Goal: Information Seeking & Learning: Learn about a topic

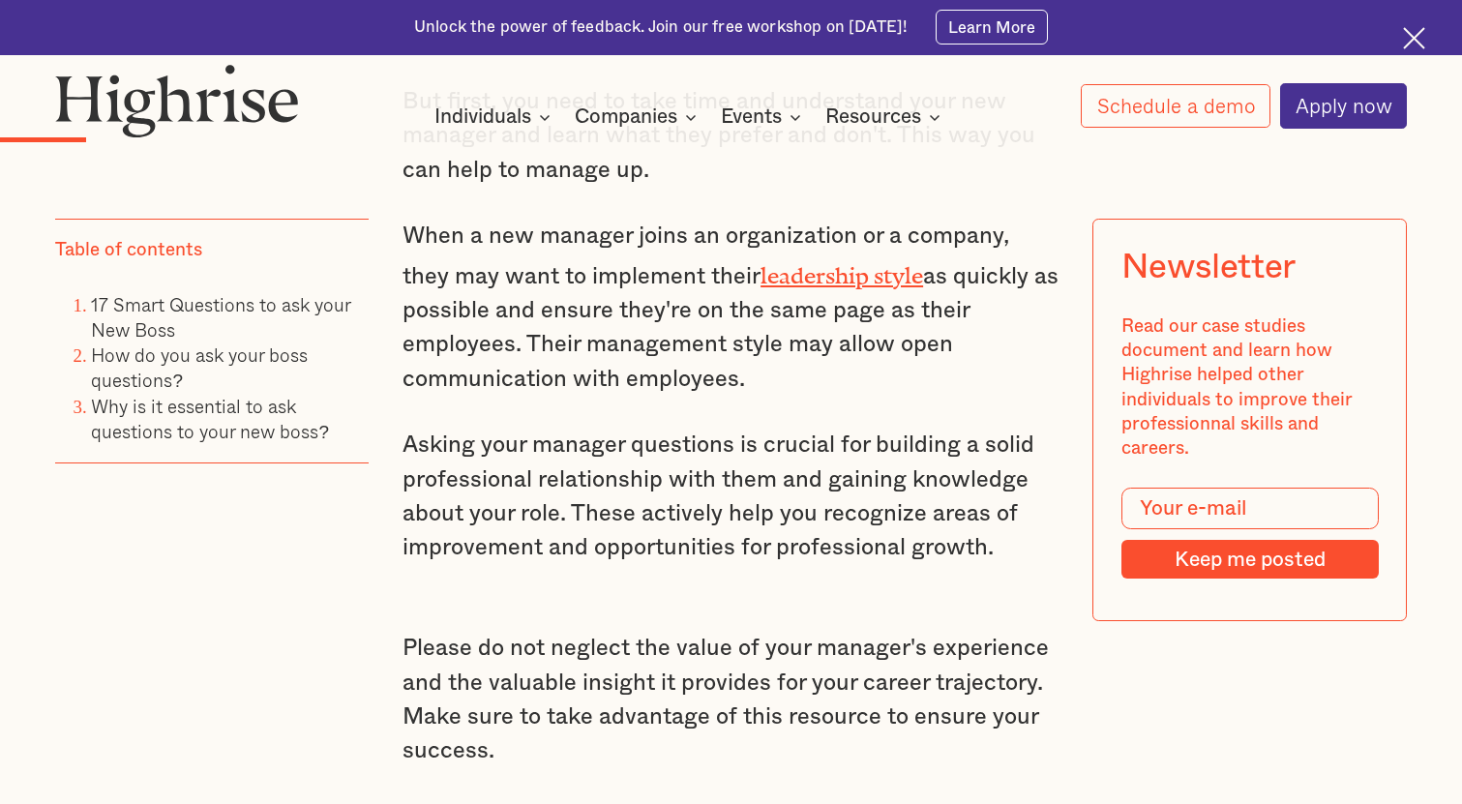
scroll to position [1645, 0]
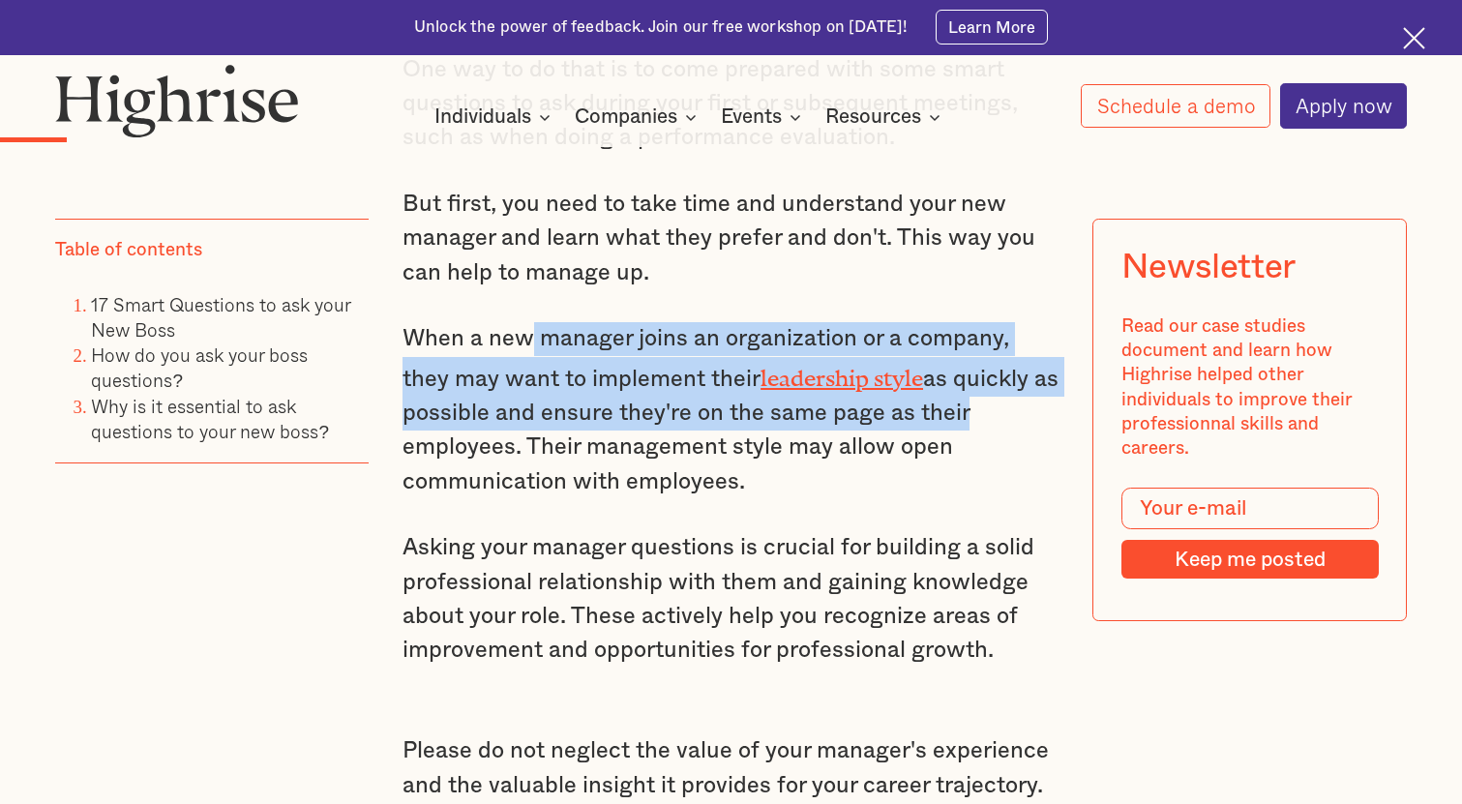
drag, startPoint x: 527, startPoint y: 361, endPoint x: 958, endPoint y: 406, distance: 432.9
click at [958, 406] on p "When a new manager joins an organization or a company, they may want to impleme…" at bounding box center [730, 410] width 657 height 177
drag, startPoint x: 792, startPoint y: 480, endPoint x: 407, endPoint y: 345, distance: 407.9
click at [407, 345] on p "When a new manager joins an organization or a company, they may want to impleme…" at bounding box center [730, 410] width 657 height 177
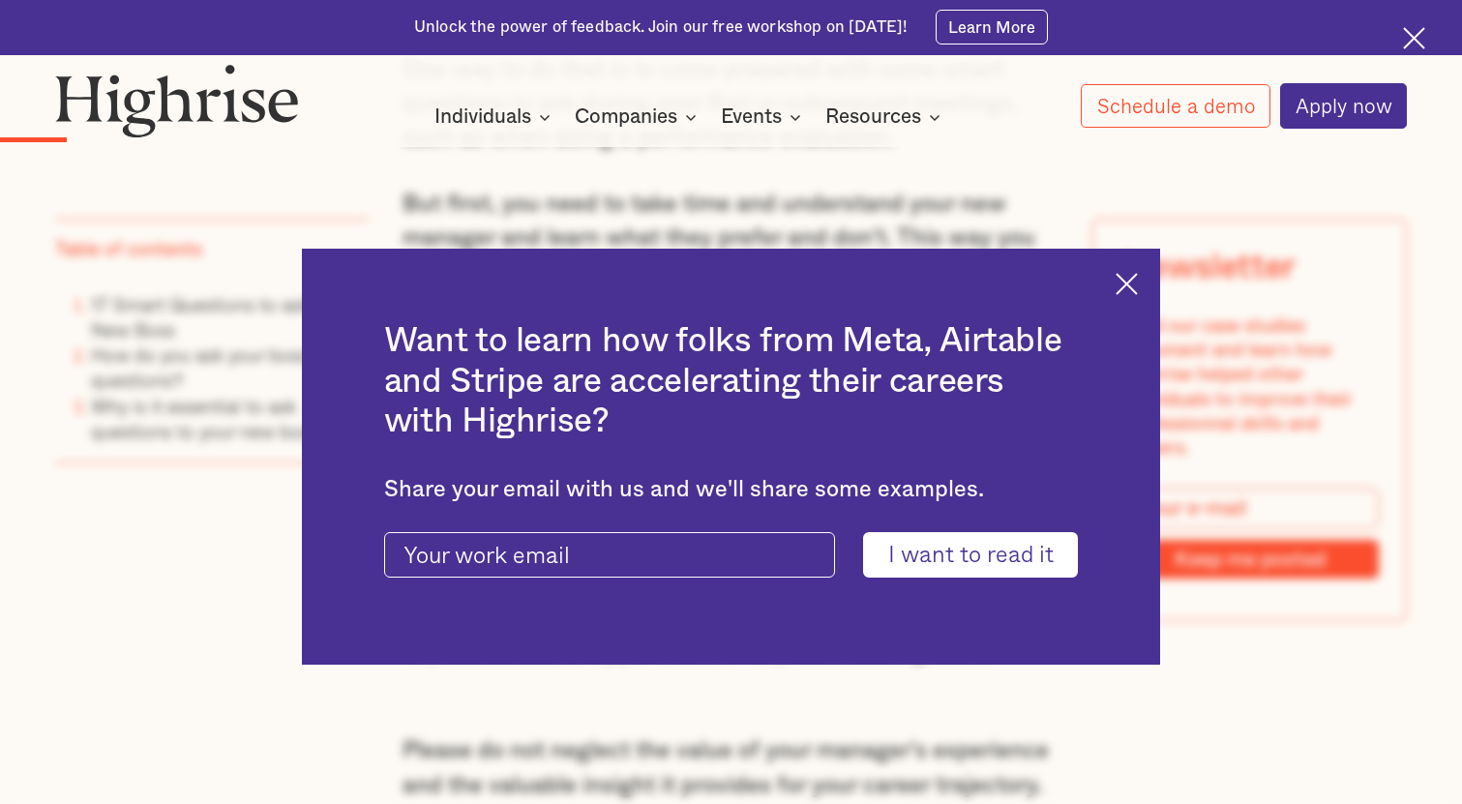
click at [1132, 273] on img at bounding box center [1127, 284] width 22 height 22
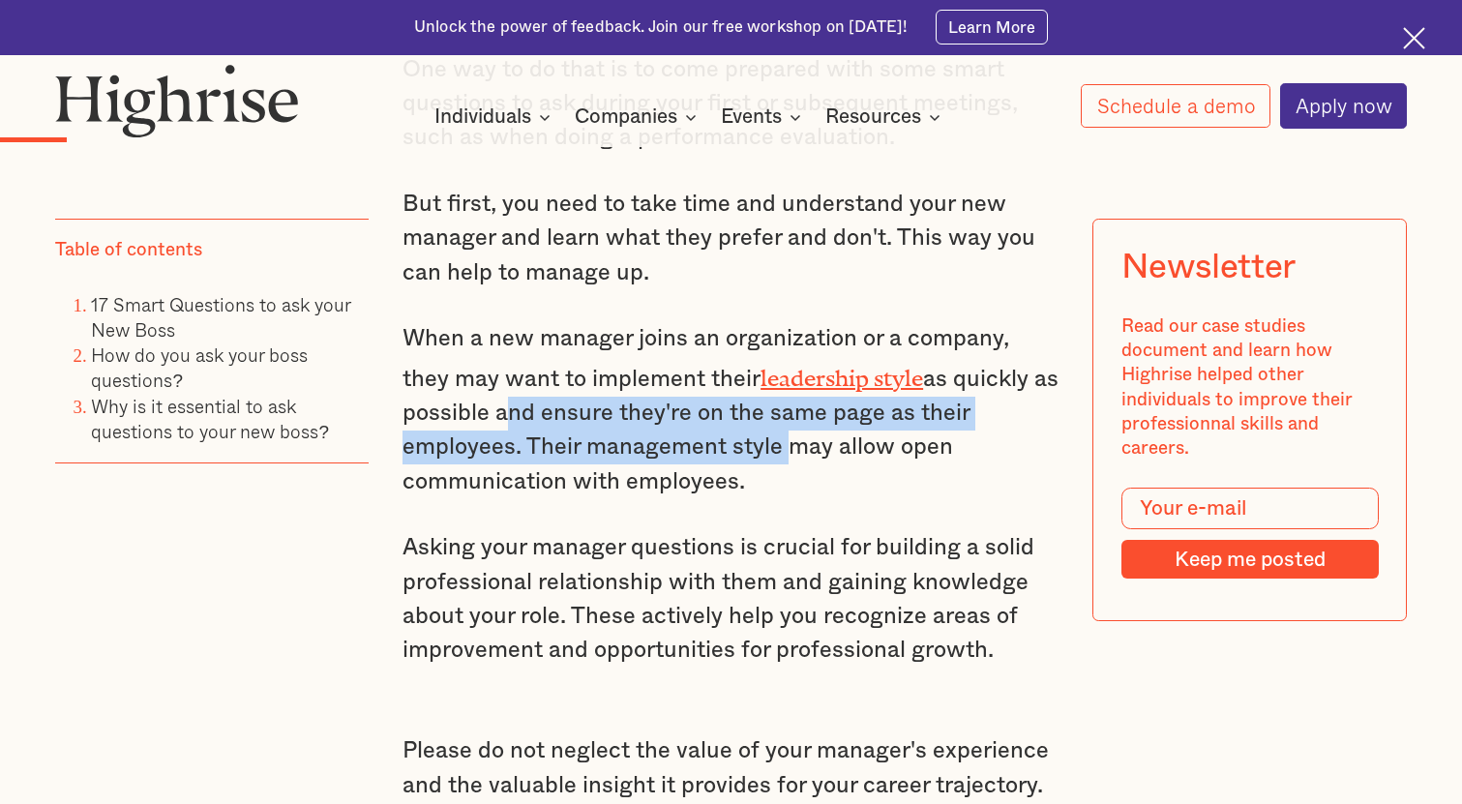
drag, startPoint x: 498, startPoint y: 401, endPoint x: 781, endPoint y: 440, distance: 285.3
click at [781, 440] on p "When a new manager joins an organization or a company, they may want to impleme…" at bounding box center [730, 410] width 657 height 177
drag, startPoint x: 781, startPoint y: 440, endPoint x: 770, endPoint y: 442, distance: 10.8
click at [780, 440] on p "When a new manager joins an organization or a company, they may want to impleme…" at bounding box center [730, 410] width 657 height 177
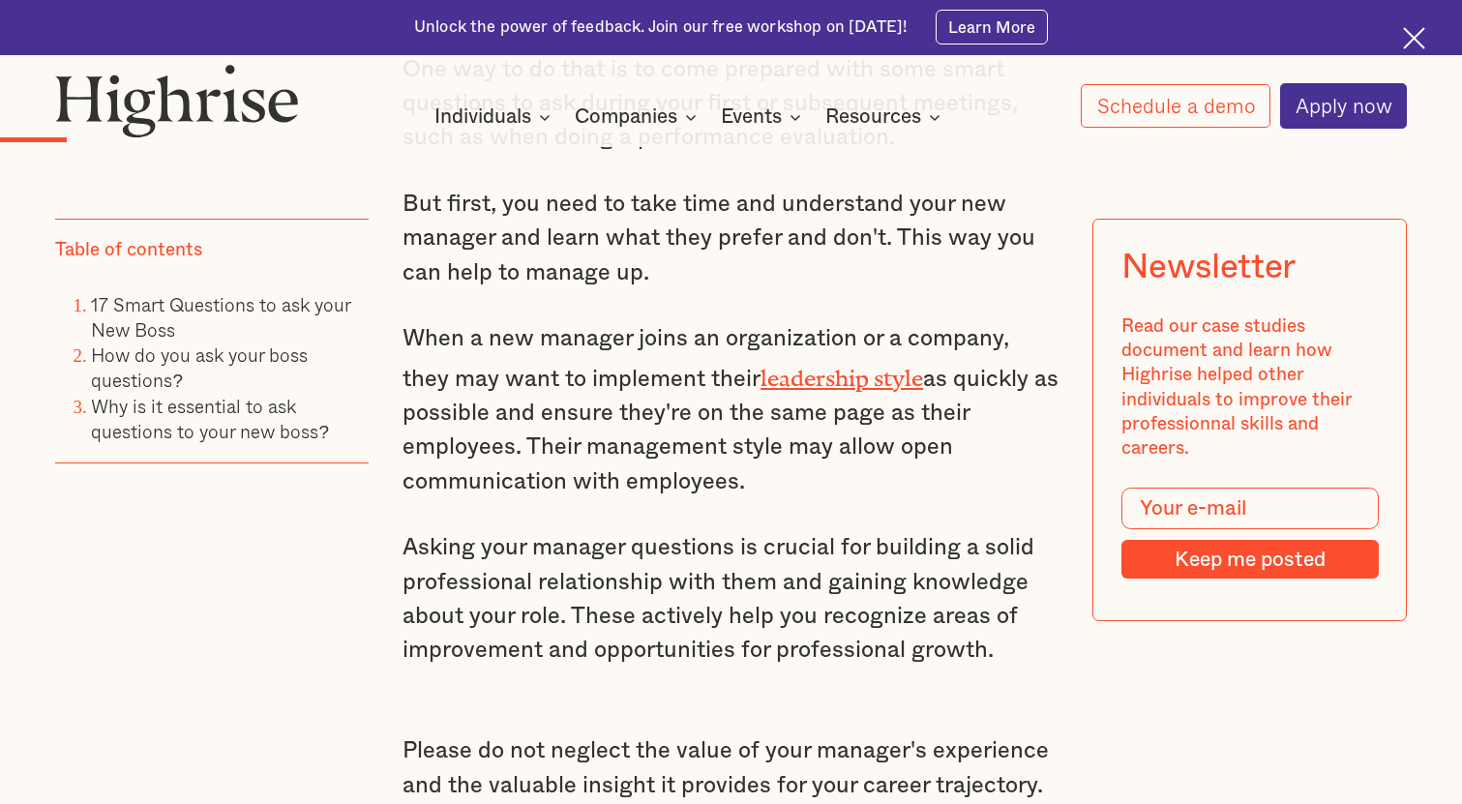
click at [729, 466] on p "When a new manager joins an organization or a company, they may want to impleme…" at bounding box center [730, 410] width 657 height 177
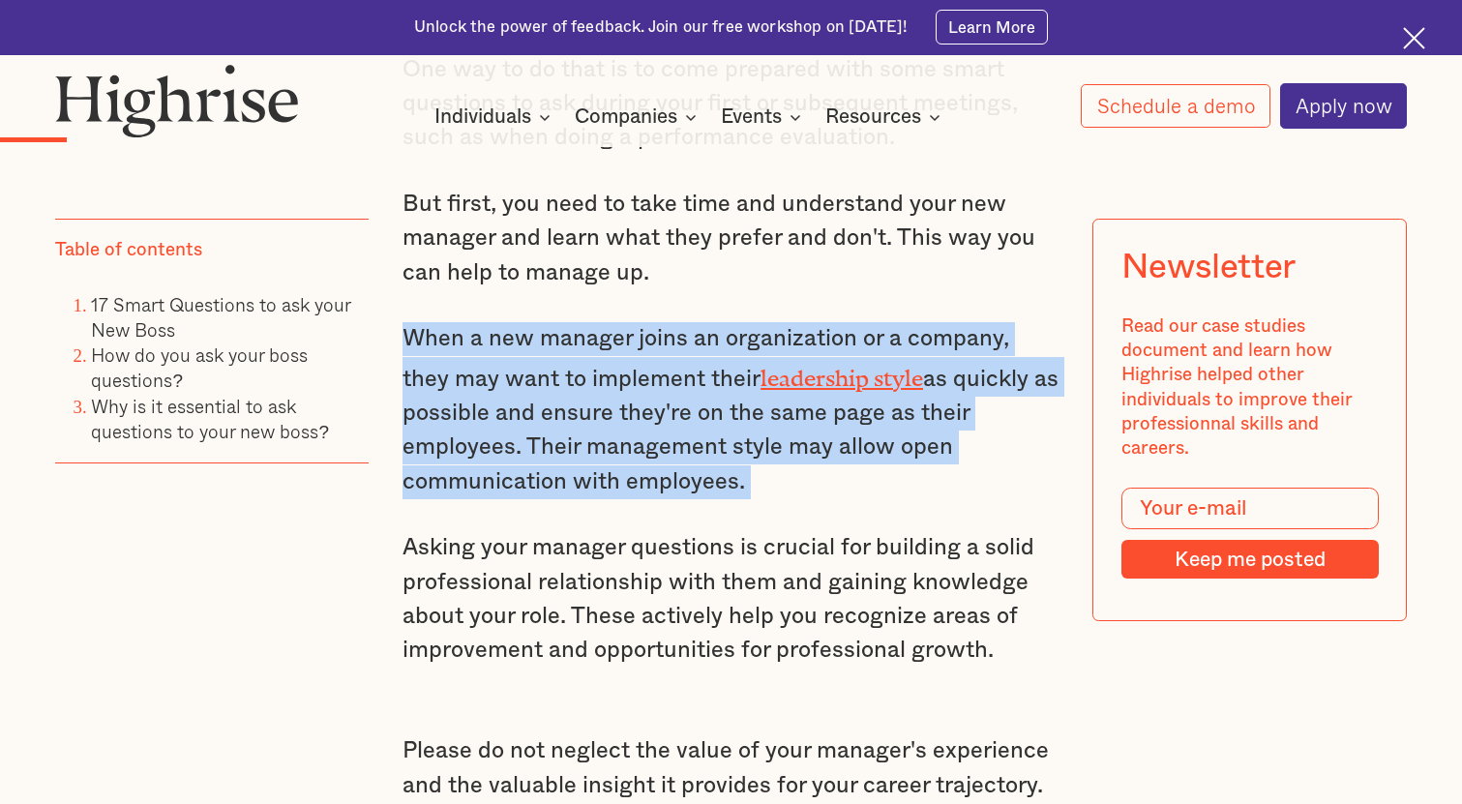
drag, startPoint x: 729, startPoint y: 466, endPoint x: 747, endPoint y: 487, distance: 27.4
click at [747, 487] on p "When a new manager joins an organization or a company, they may want to impleme…" at bounding box center [730, 410] width 657 height 177
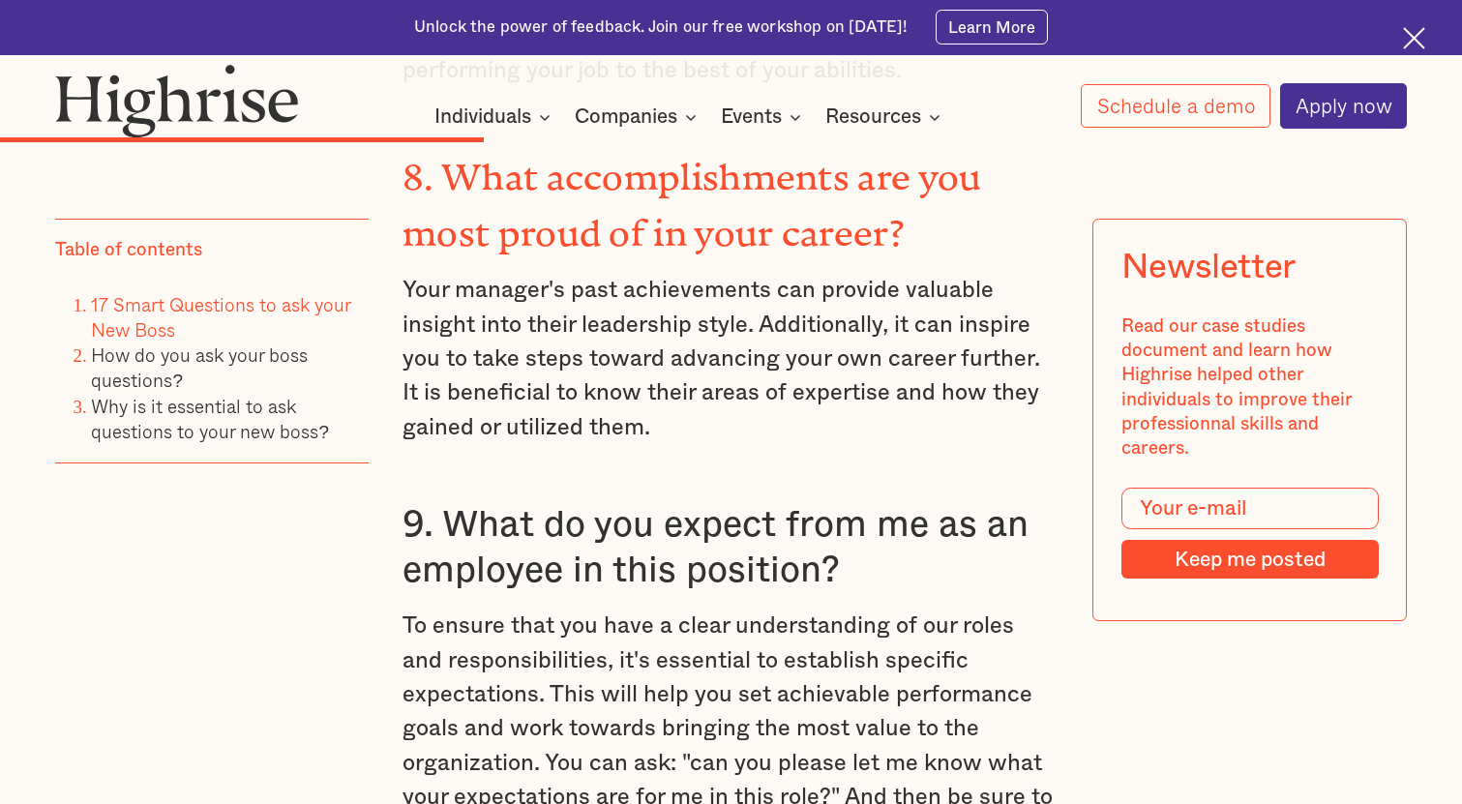
scroll to position [5998, 0]
